Goal: Book appointment/travel/reservation

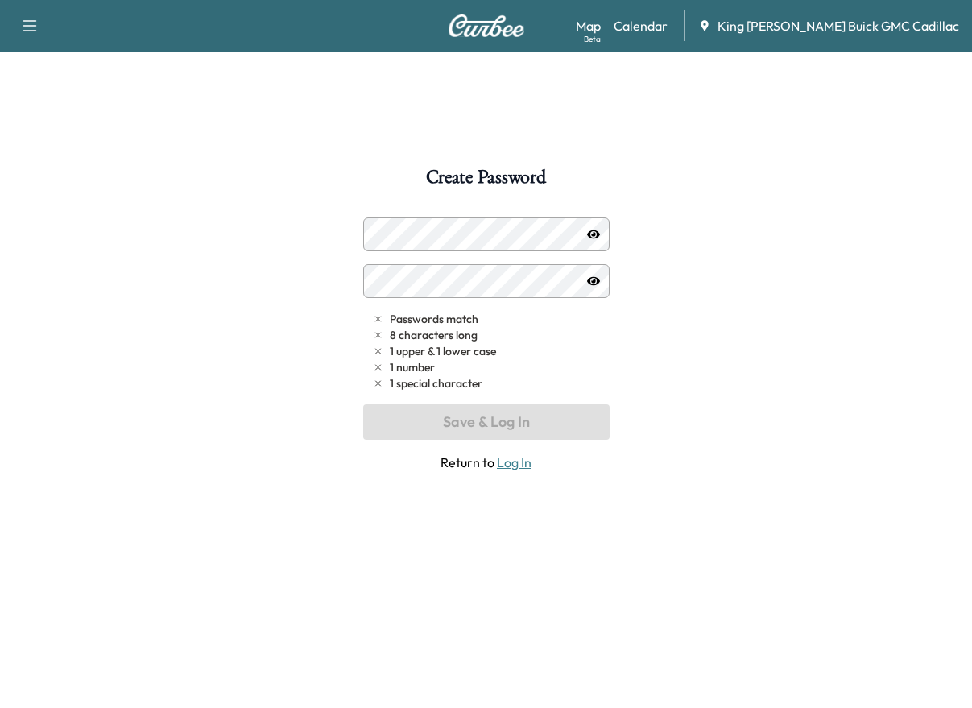
click at [798, 28] on span "King [PERSON_NAME] Buick GMC Cadillac" at bounding box center [838, 25] width 242 height 19
click at [506, 24] on img at bounding box center [486, 25] width 77 height 23
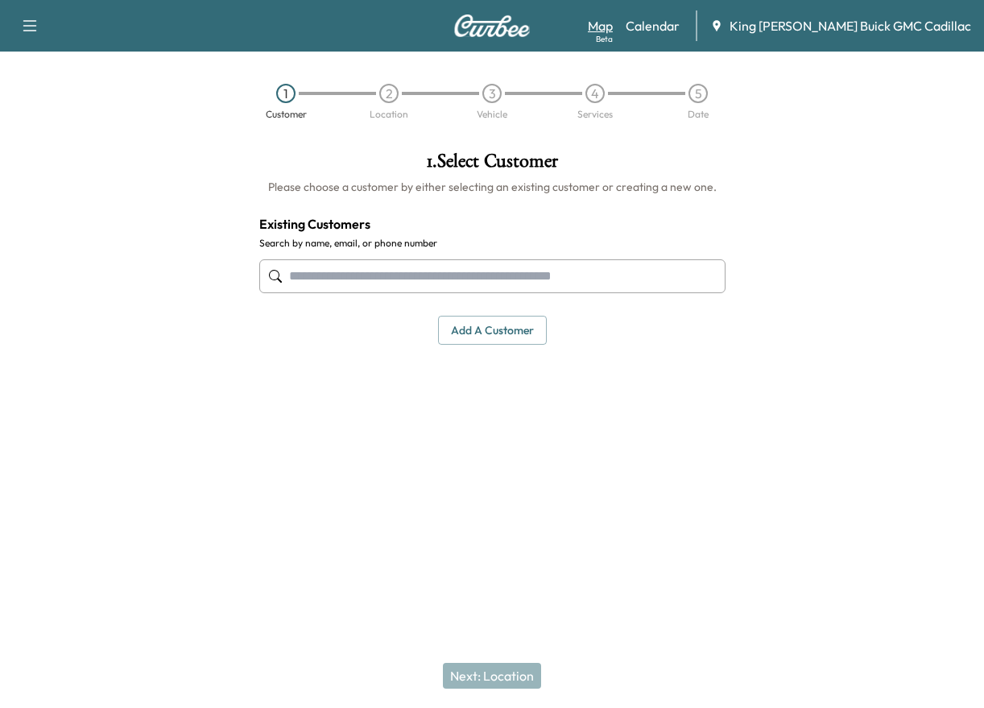
click at [613, 30] on link "Map Beta" at bounding box center [600, 25] width 25 height 19
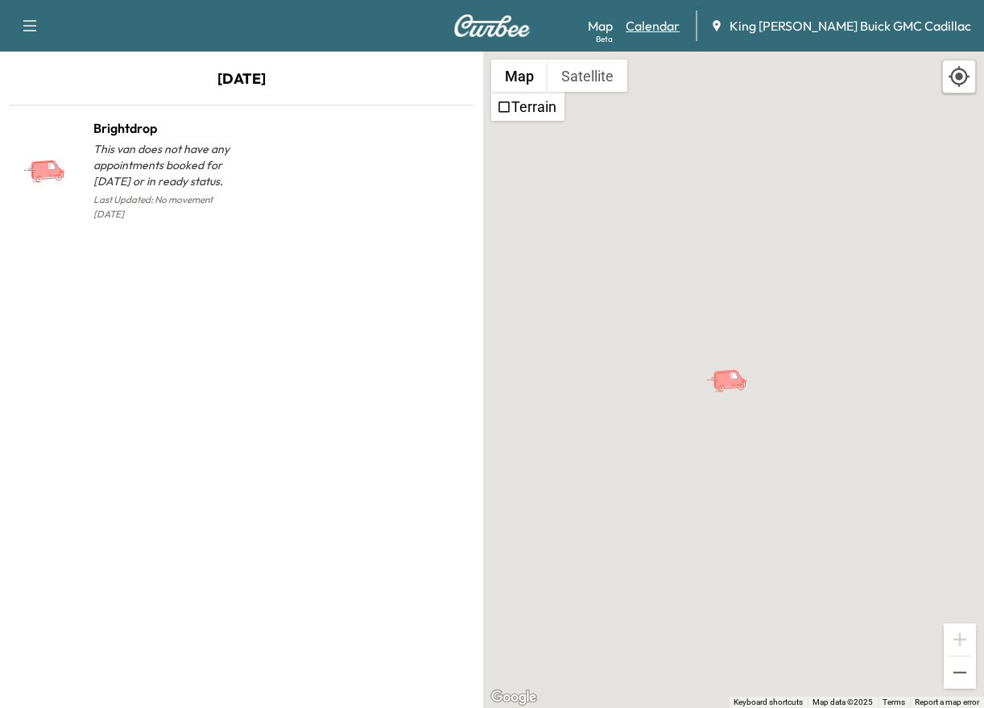
click at [679, 27] on link "Calendar" at bounding box center [653, 25] width 54 height 19
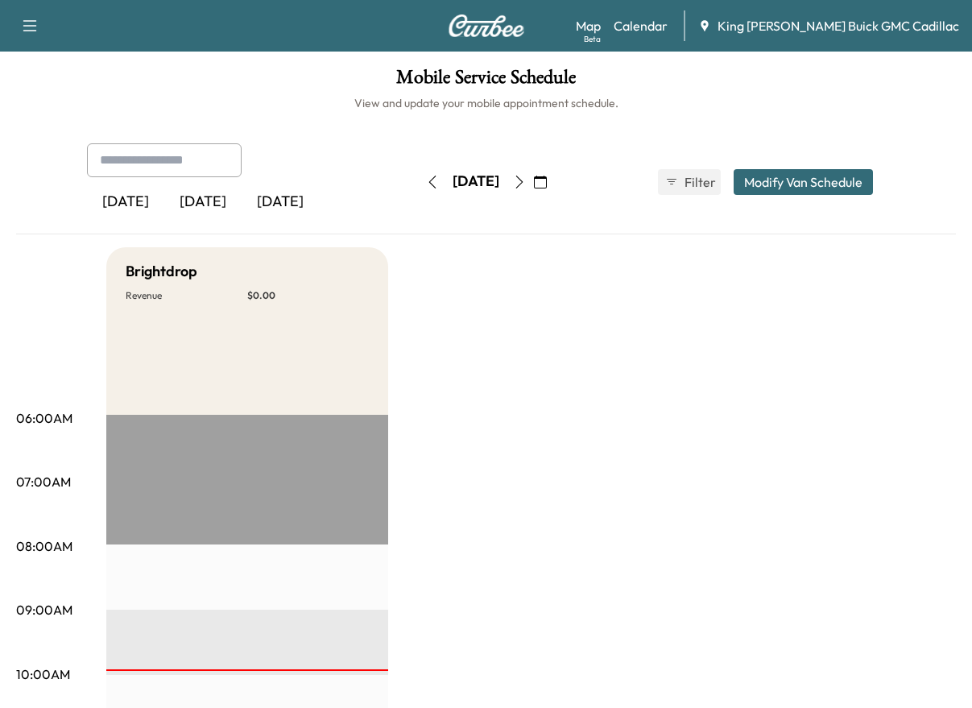
click at [522, 184] on icon "button" at bounding box center [518, 181] width 7 height 13
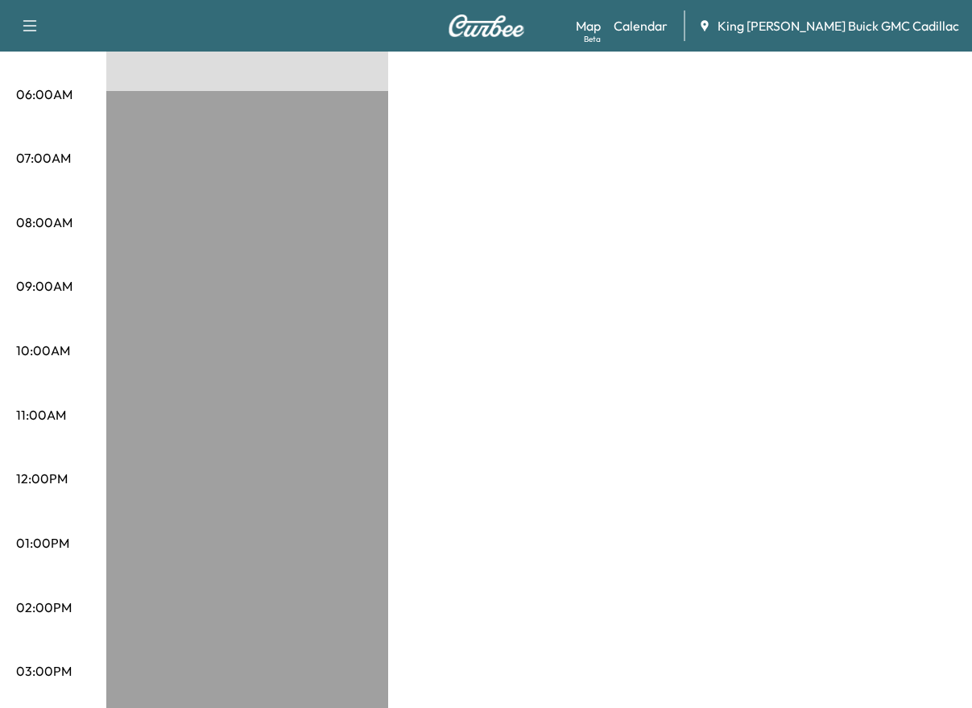
scroll to position [322, 0]
